Goal: Find specific page/section: Find specific page/section

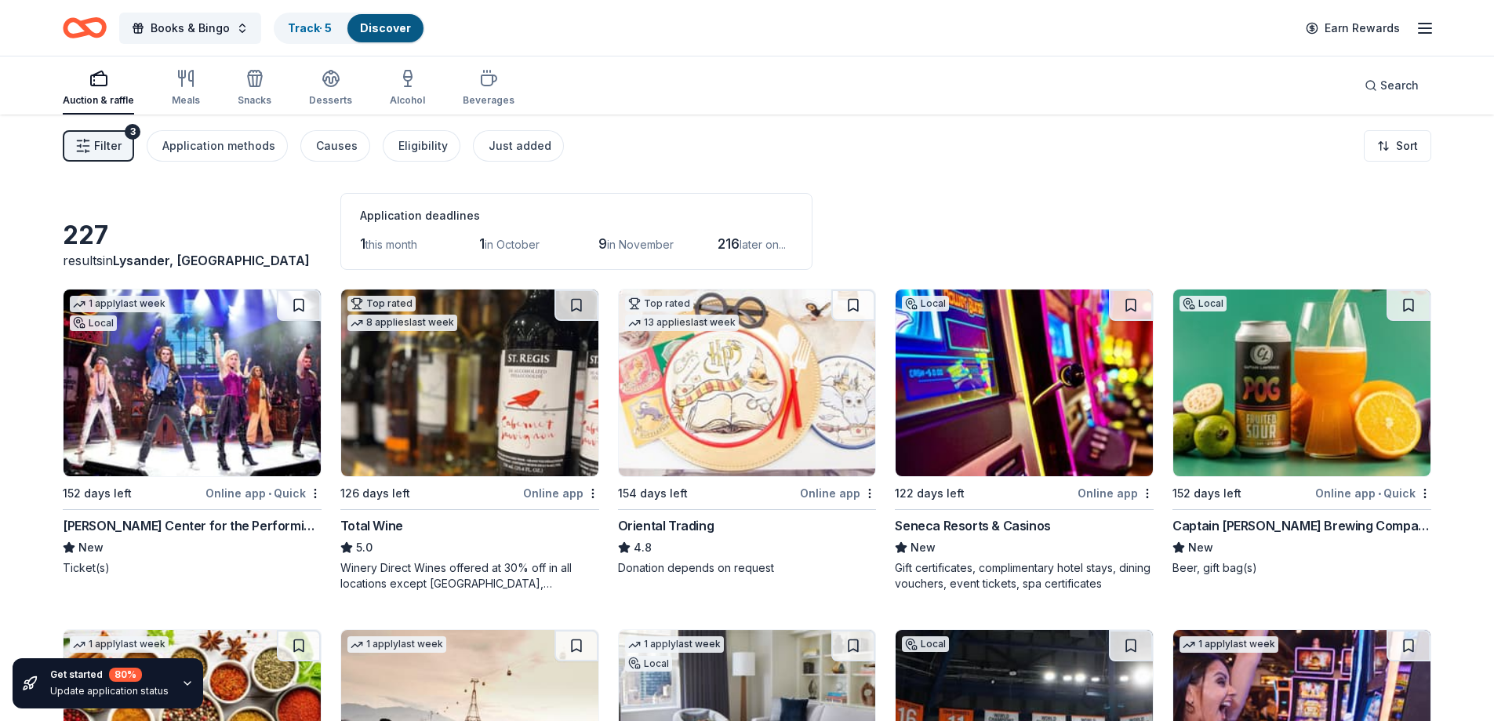
click at [88, 140] on line "button" at bounding box center [87, 140] width 5 height 0
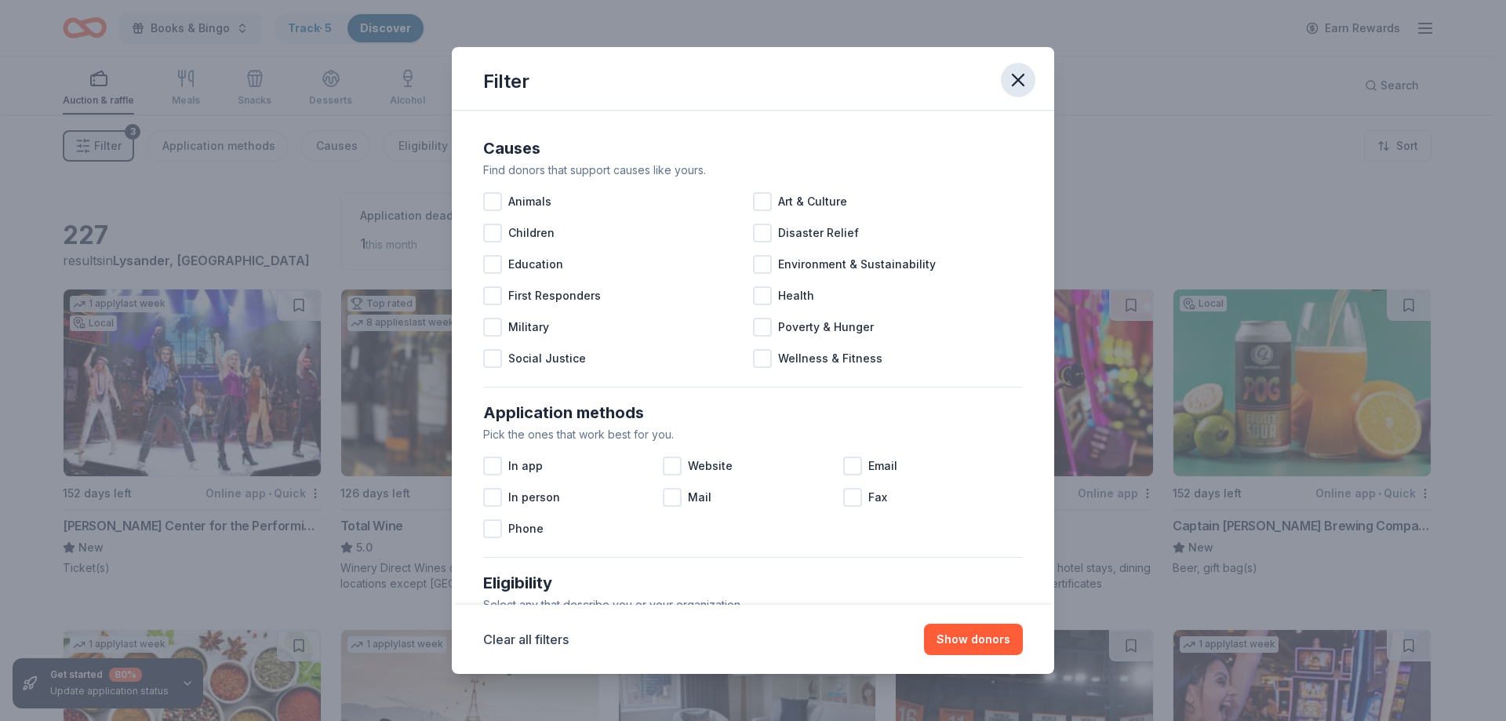
click at [1020, 78] on icon "button" at bounding box center [1018, 80] width 11 height 11
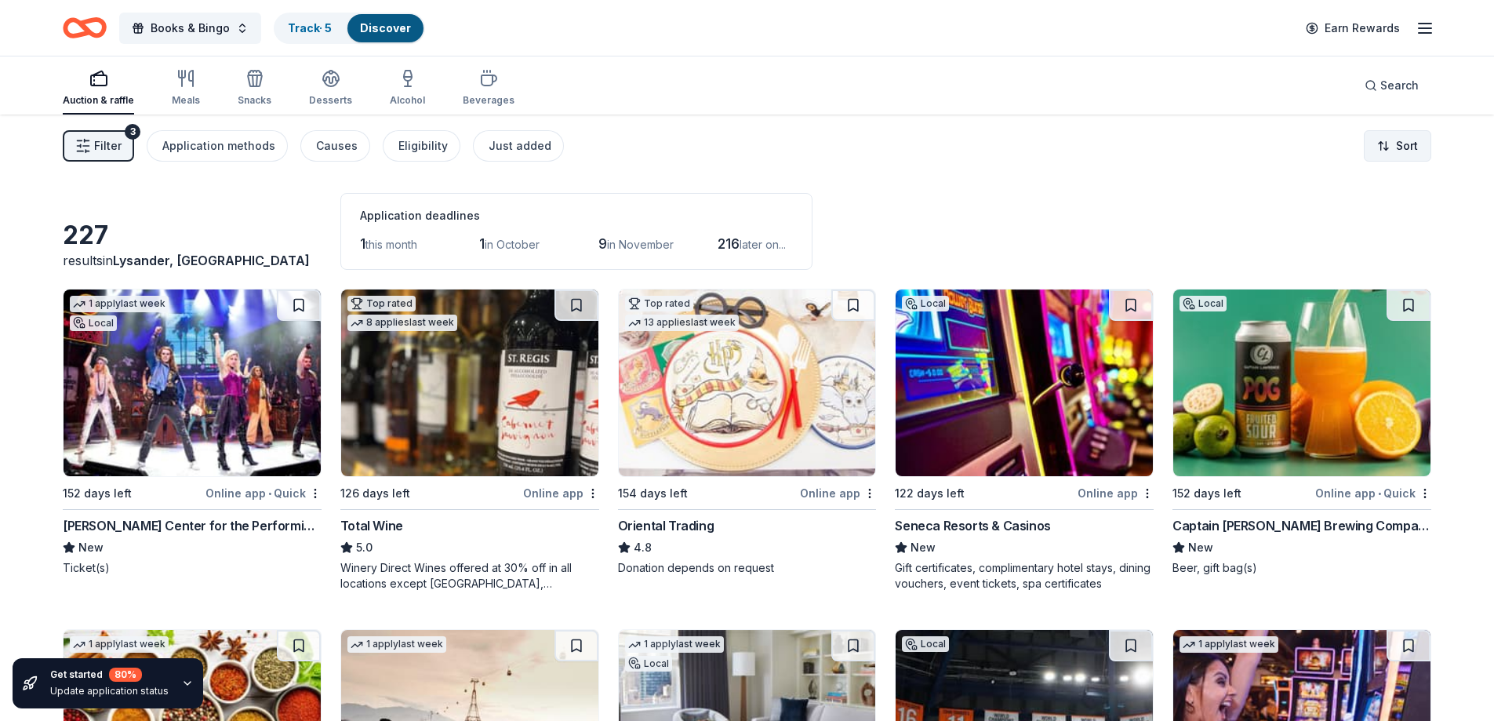
click at [1400, 133] on html "Books & Bingo Track · 5 Discover Earn Rewards Auction & raffle Meals Snacks Des…" at bounding box center [747, 360] width 1494 height 721
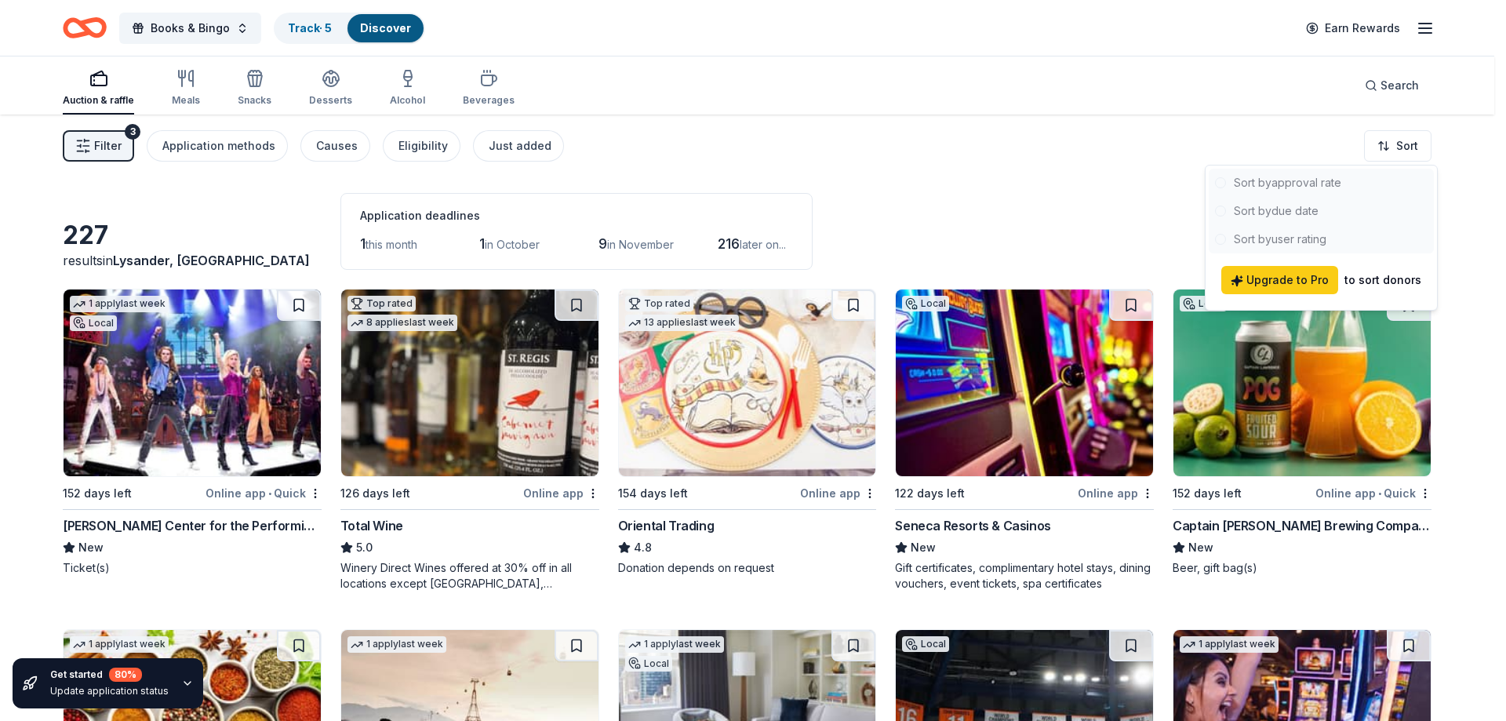
click at [903, 160] on html "Books & Bingo Track · 5 Discover Earn Rewards Auction & raffle Meals Snacks Des…" at bounding box center [753, 360] width 1506 height 721
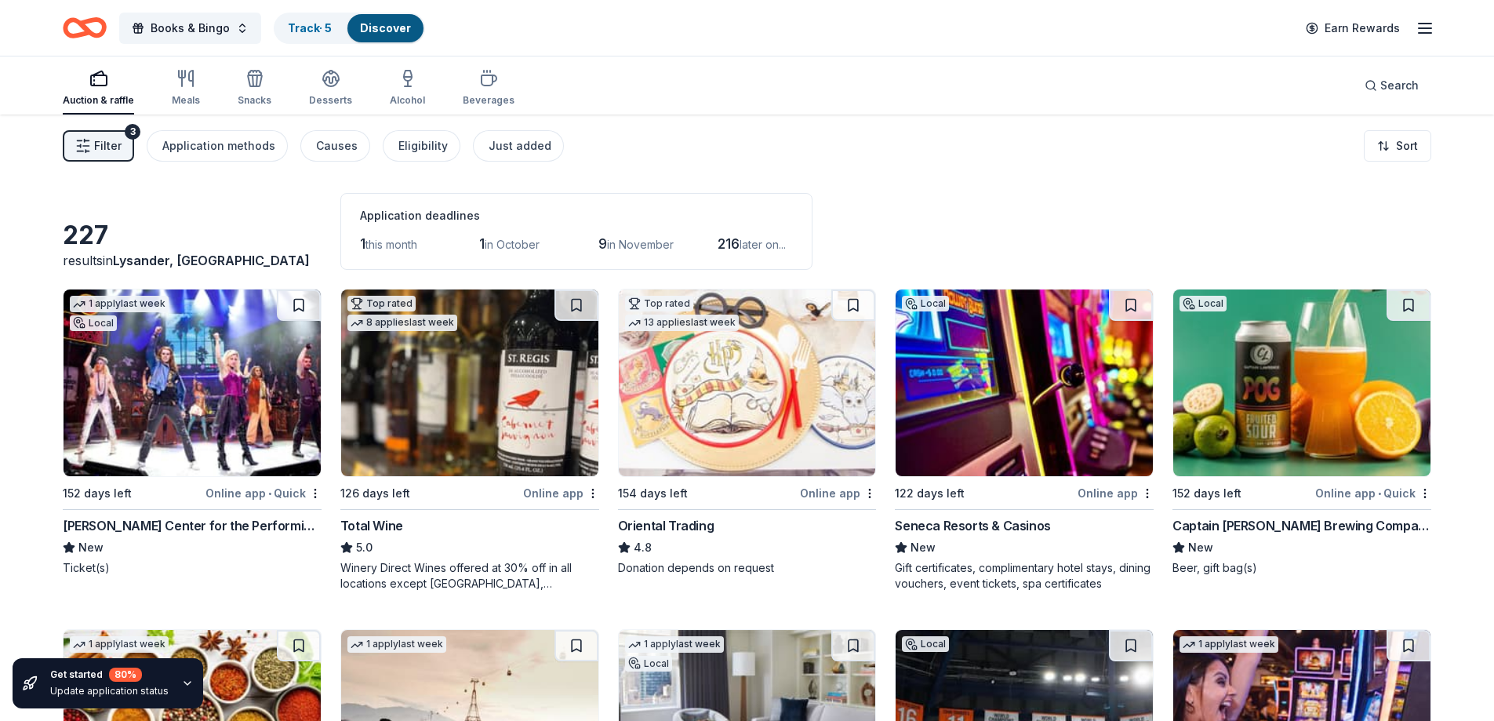
click at [577, 264] on div "Application deadlines 1 this month 1 in [DATE] in November 216 later on..." at bounding box center [576, 231] width 472 height 77
click at [575, 214] on div "Application deadlines" at bounding box center [576, 215] width 433 height 19
click at [562, 236] on div "1 this month 1 in [DATE] in November 216 later on..." at bounding box center [576, 243] width 433 height 25
click at [558, 238] on div "1 this month 1 in [DATE] in November 216 later on..." at bounding box center [576, 243] width 433 height 25
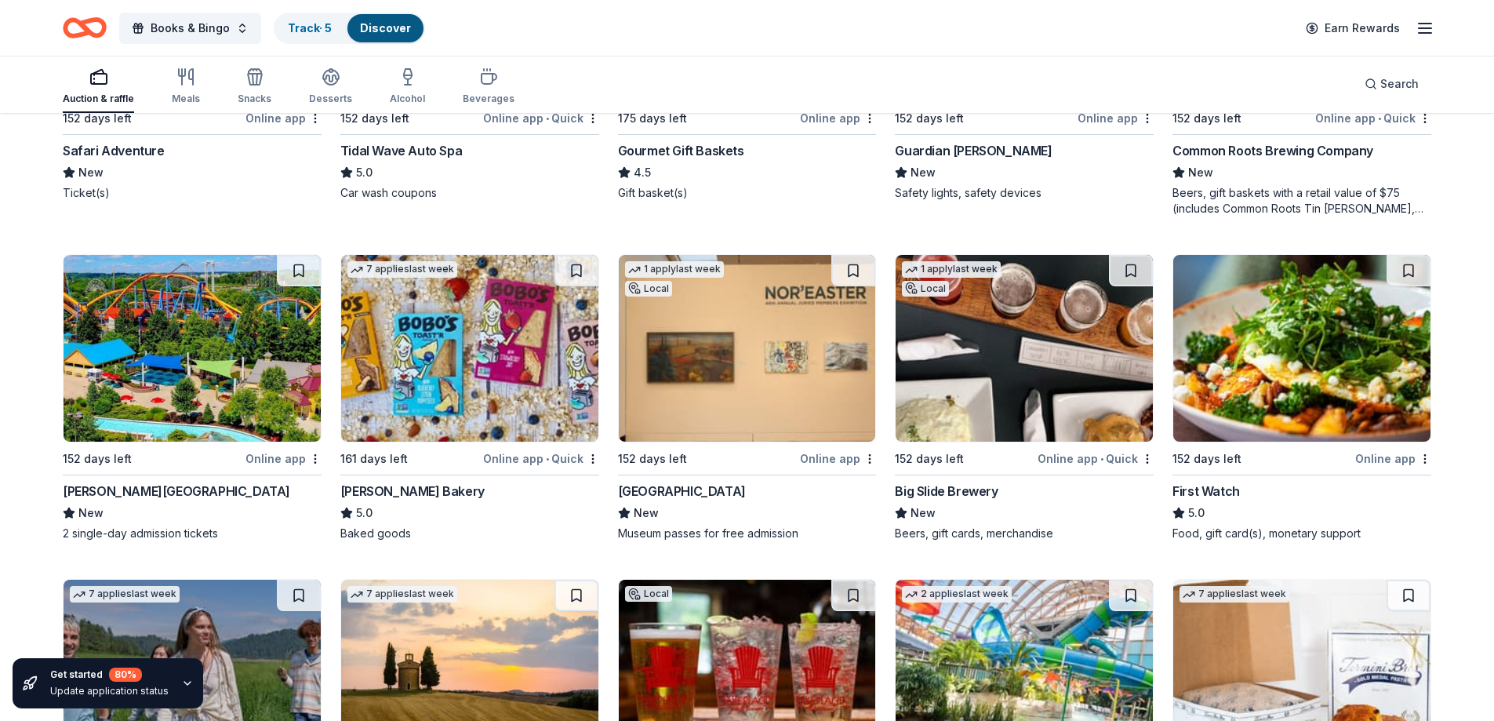
scroll to position [1768, 0]
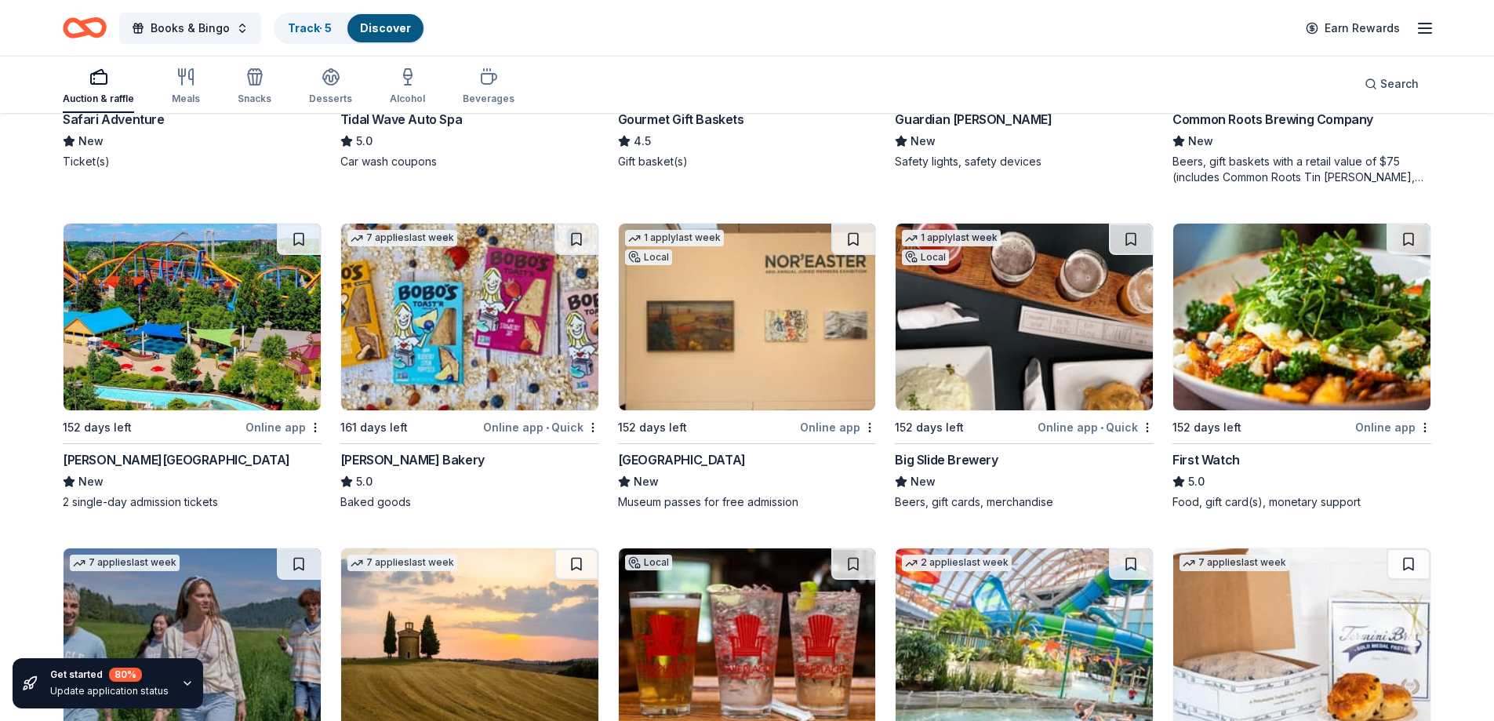
click at [1195, 468] on div "First Watch" at bounding box center [1206, 459] width 67 height 19
